Goal: Navigation & Orientation: Find specific page/section

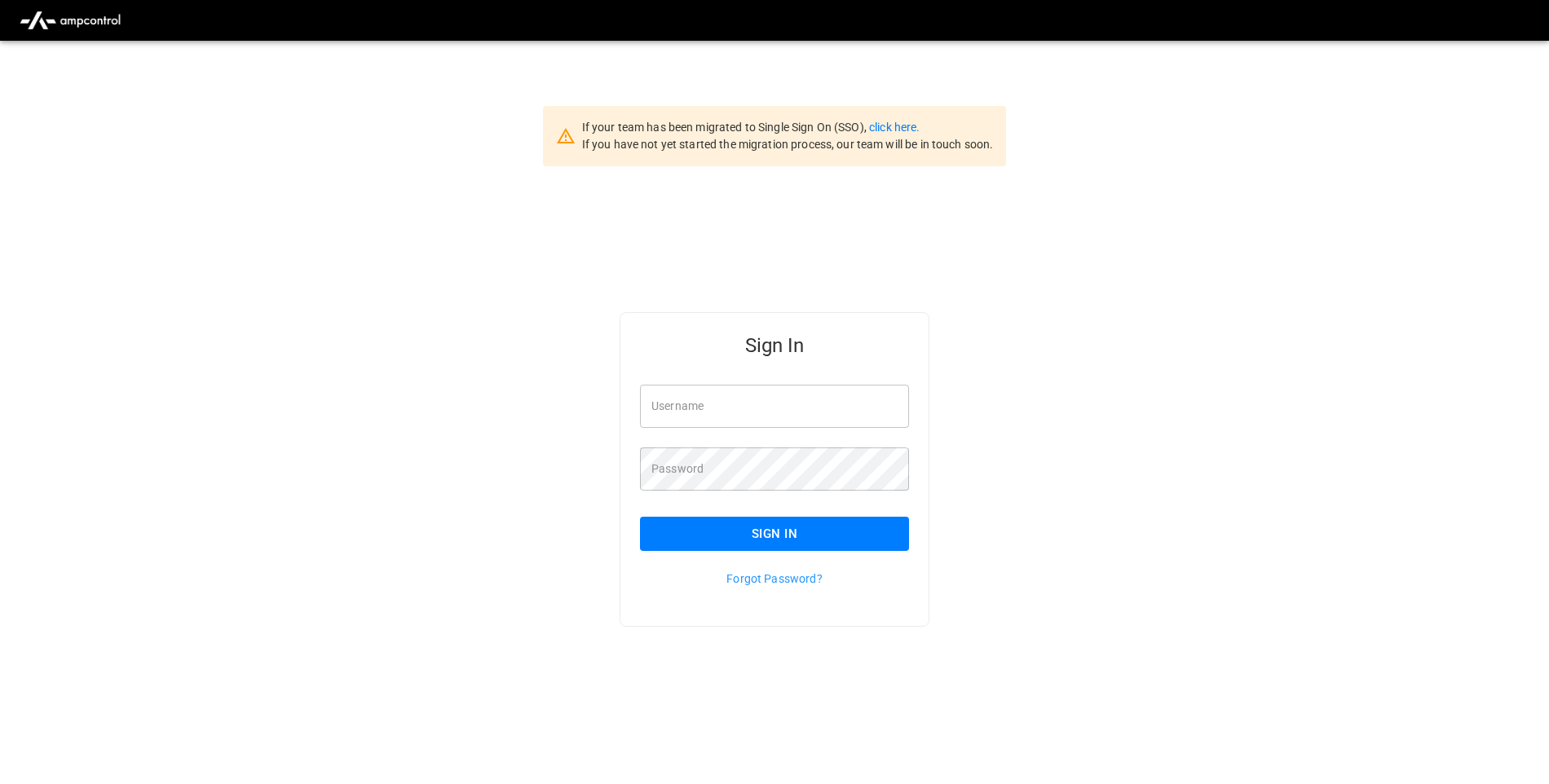
type input "**********"
click at [831, 528] on button "Sign In" at bounding box center [774, 534] width 269 height 34
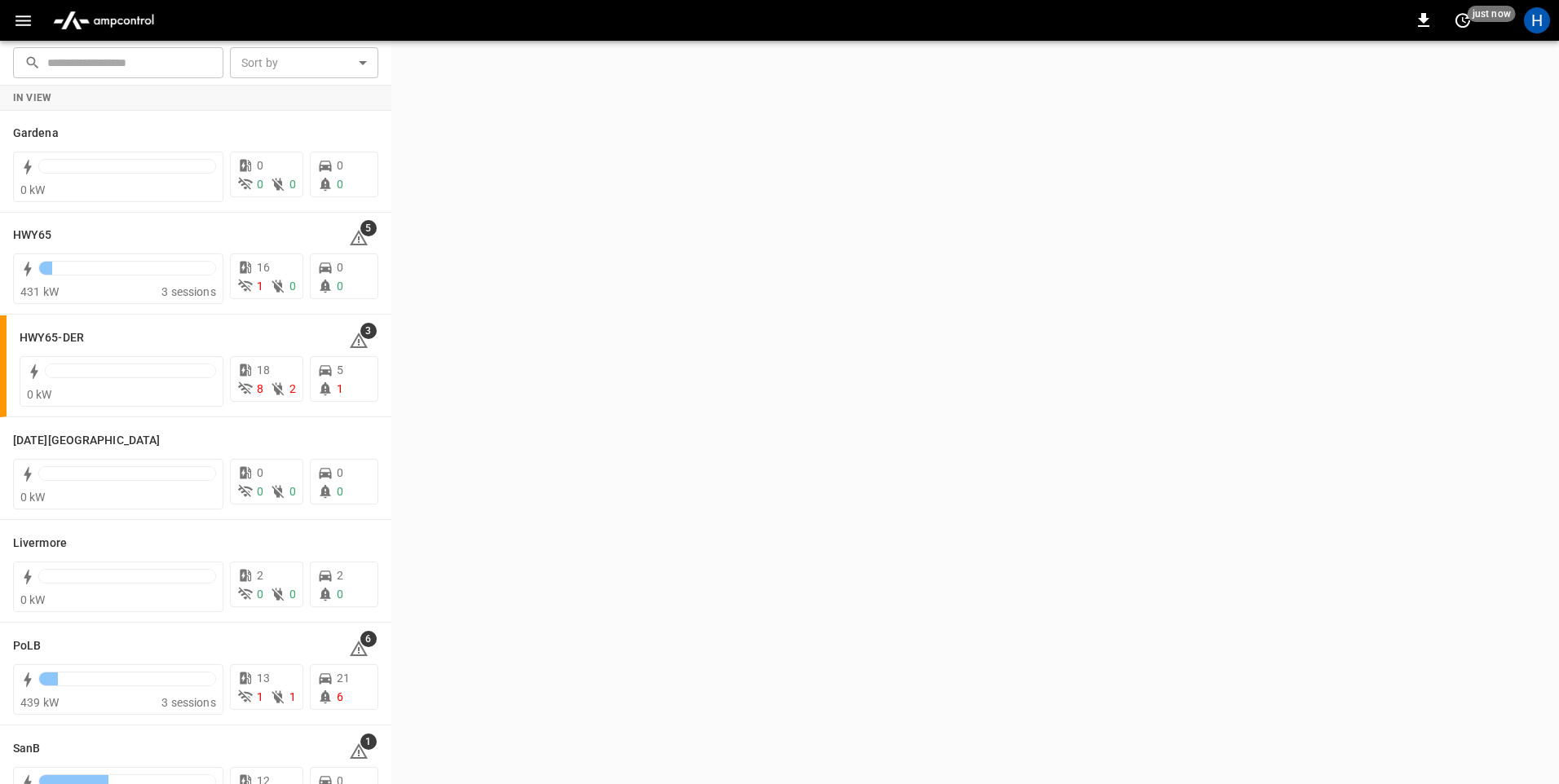
click at [21, 29] on icon "button" at bounding box center [23, 21] width 20 height 20
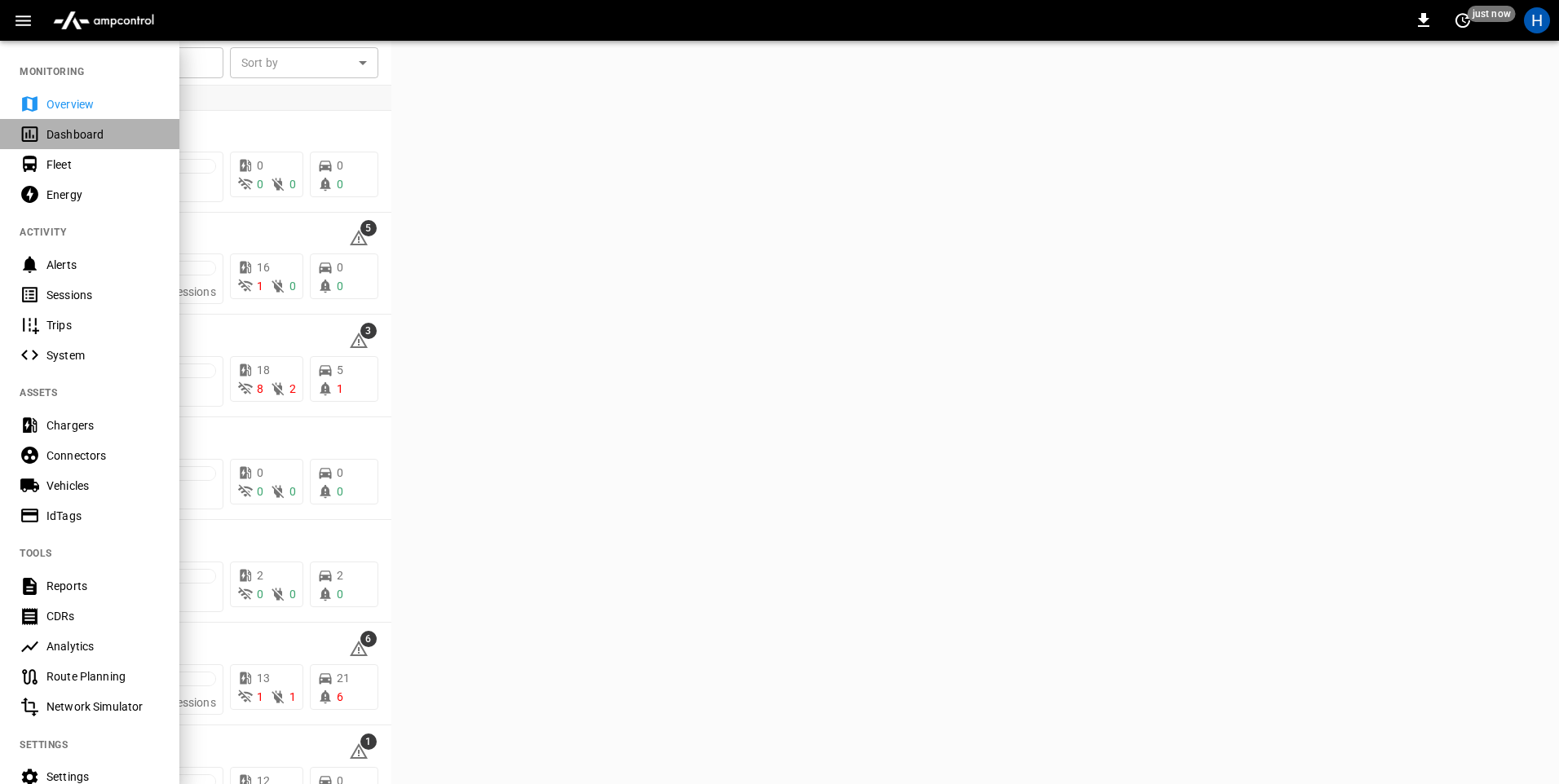
click at [99, 134] on div "Dashboard" at bounding box center [102, 134] width 113 height 17
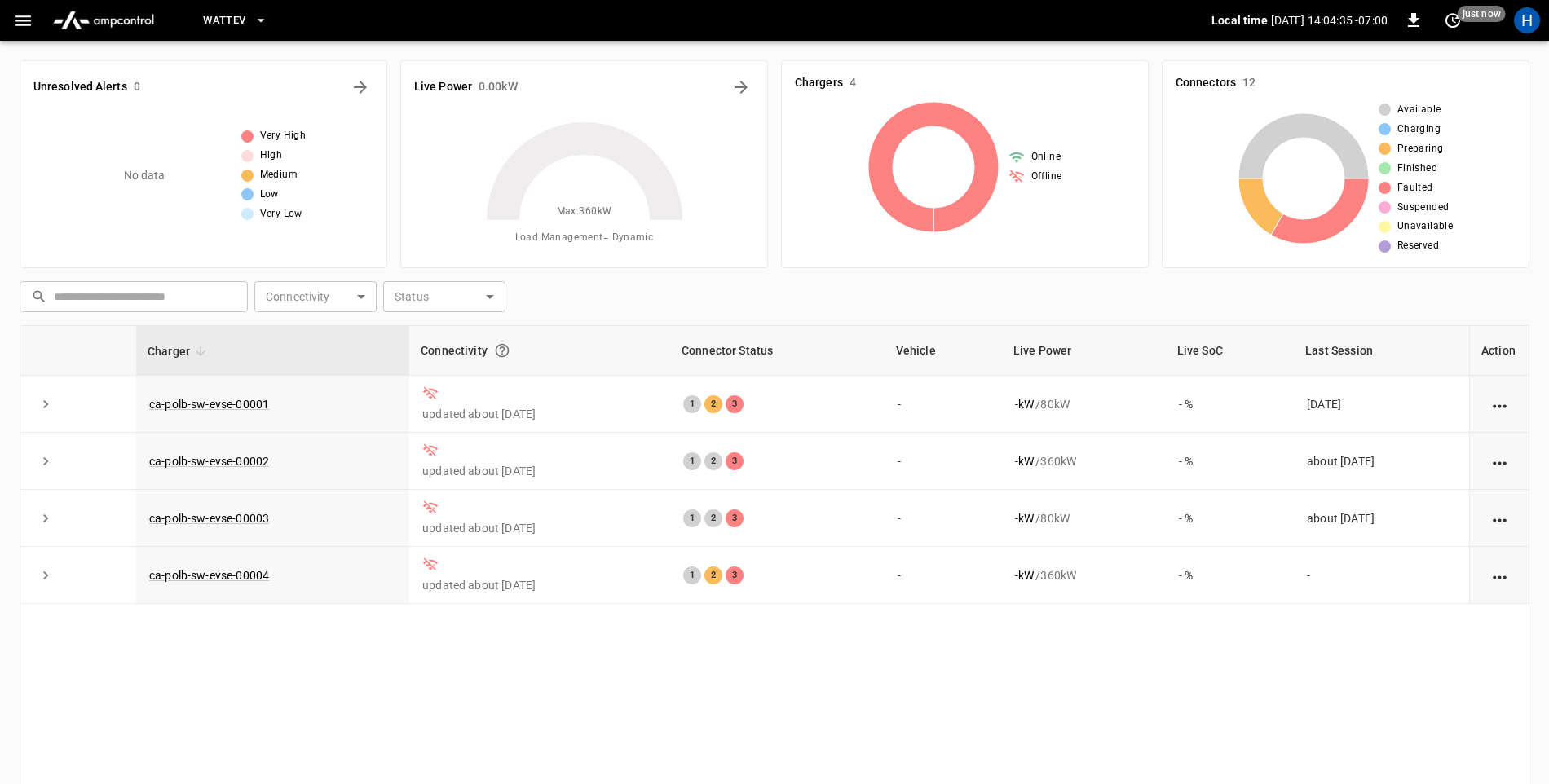
click at [254, 29] on button "WattEV" at bounding box center [235, 20] width 76 height 32
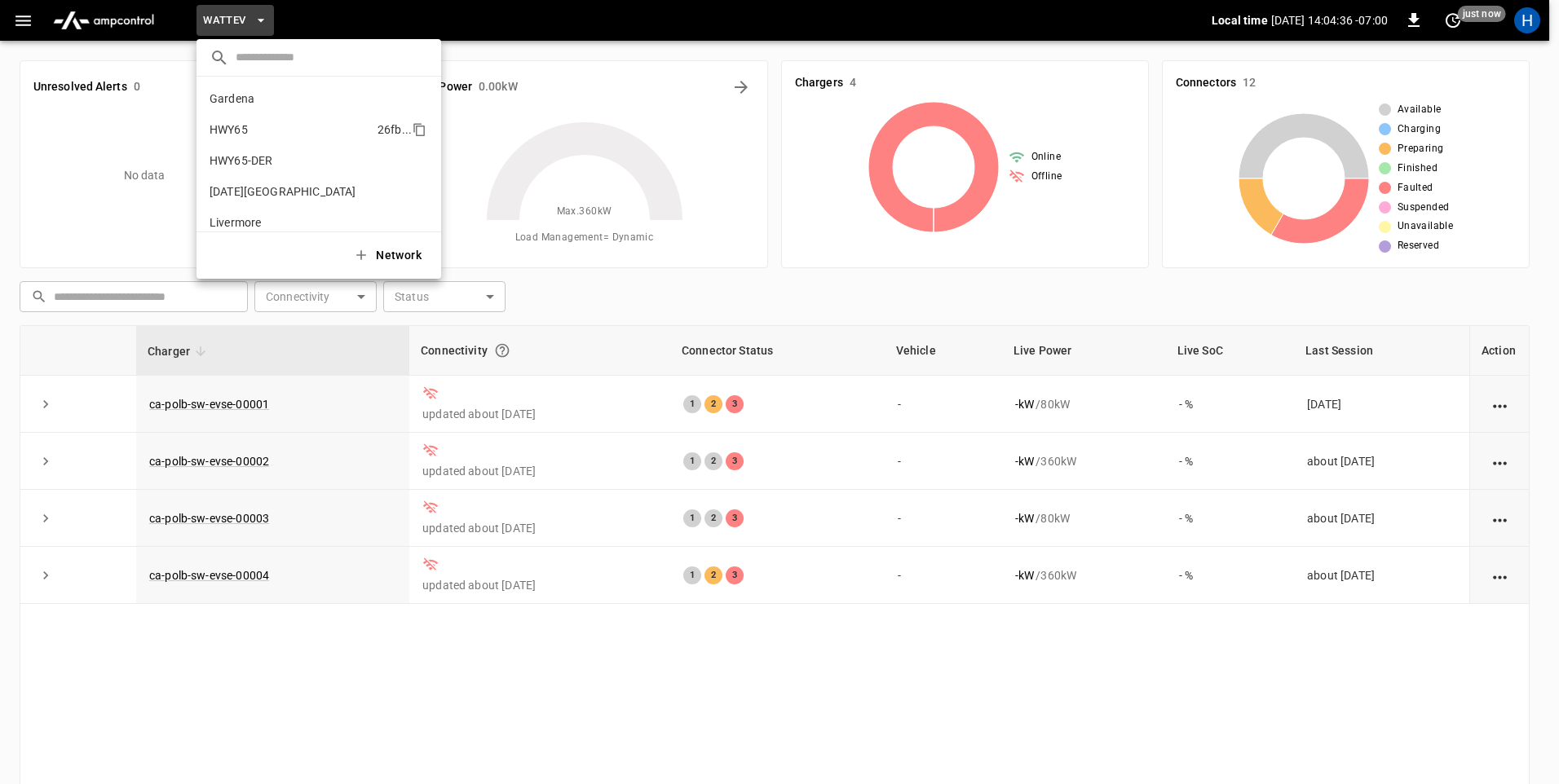
click at [282, 138] on li "HWY65 26fb ..." at bounding box center [319, 130] width 245 height 31
